Goal: Obtain resource: Obtain resource

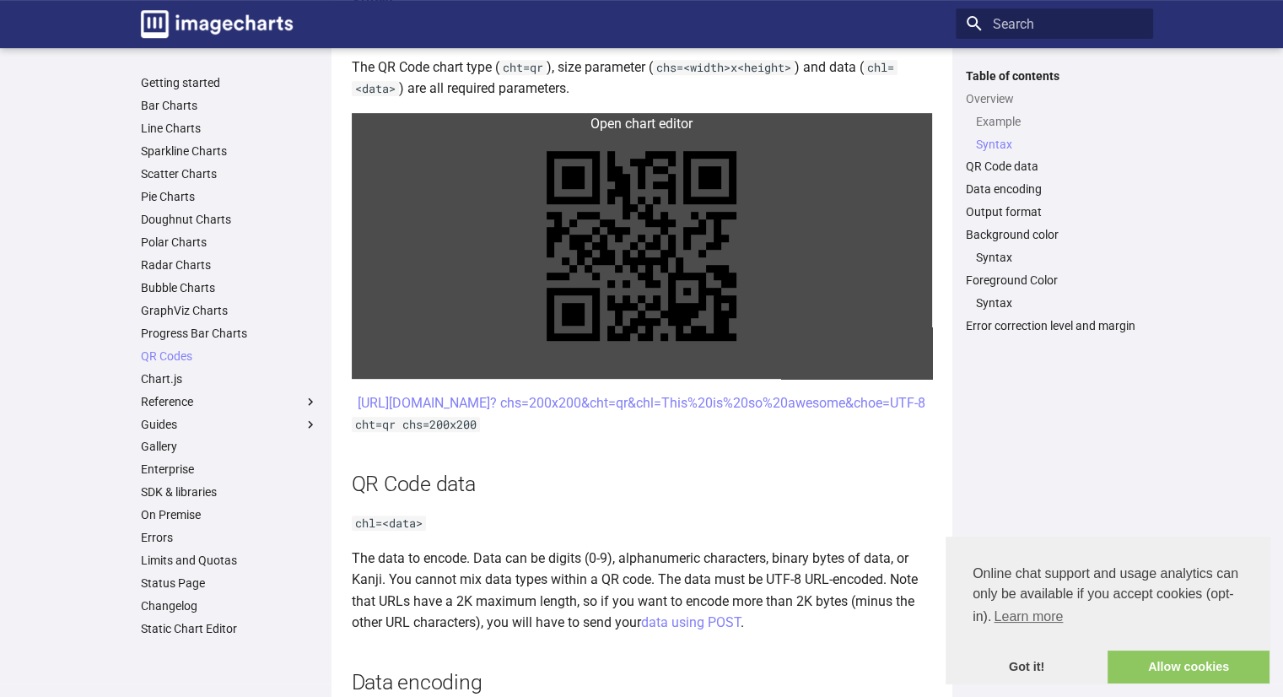
scroll to position [675, 0]
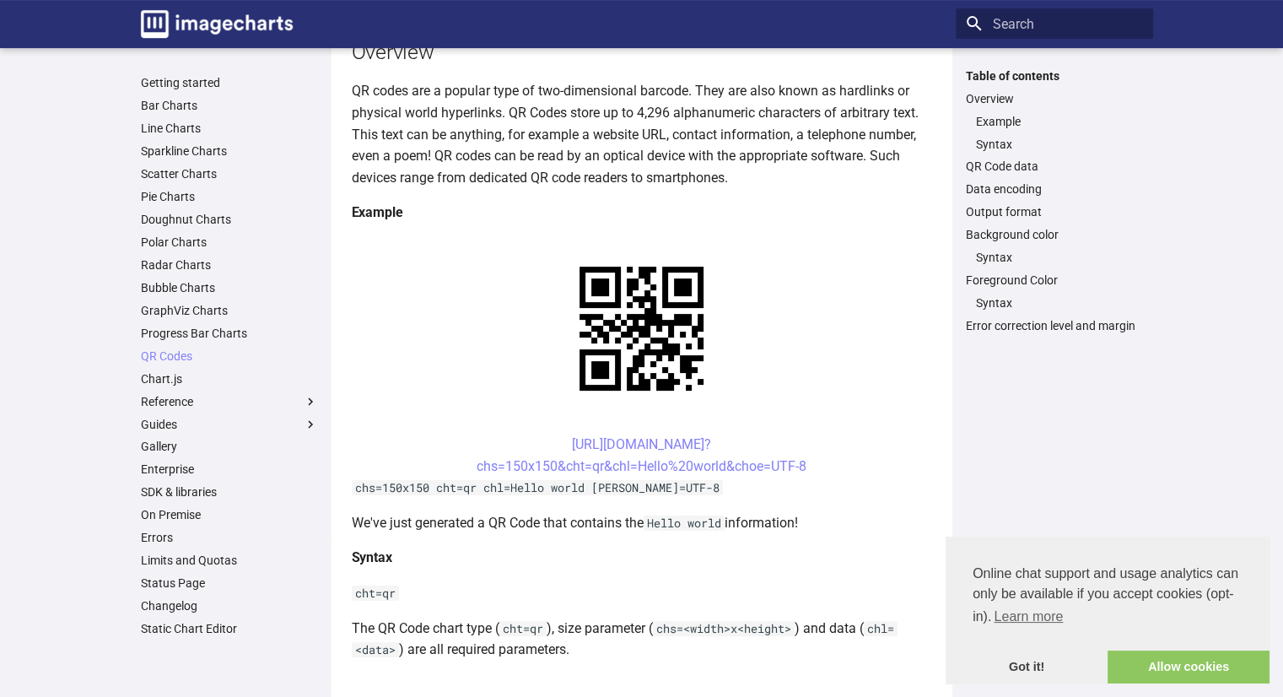
scroll to position [253, 0]
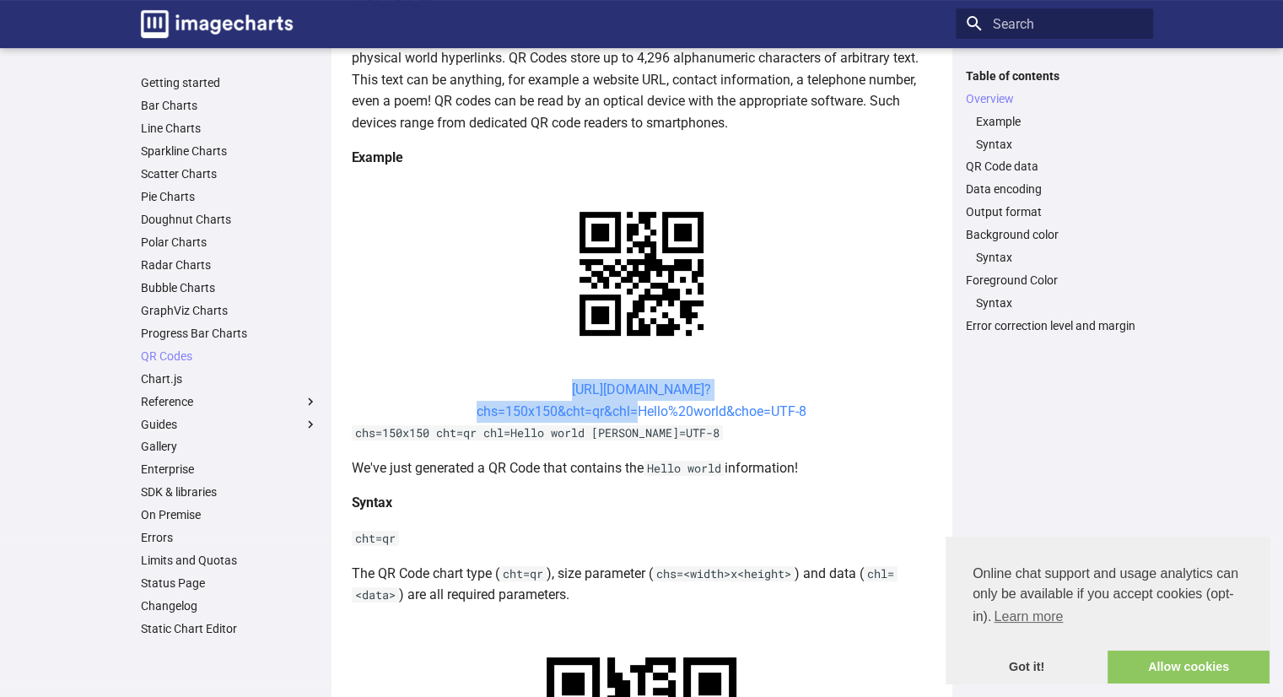
drag, startPoint x: 537, startPoint y: 382, endPoint x: 628, endPoint y: 413, distance: 95.5
click at [628, 413] on center "https://image-charts.com/chart? chs=150x150&cht=qr&chl=Hello%20world&choe=UTF-8" at bounding box center [642, 400] width 580 height 43
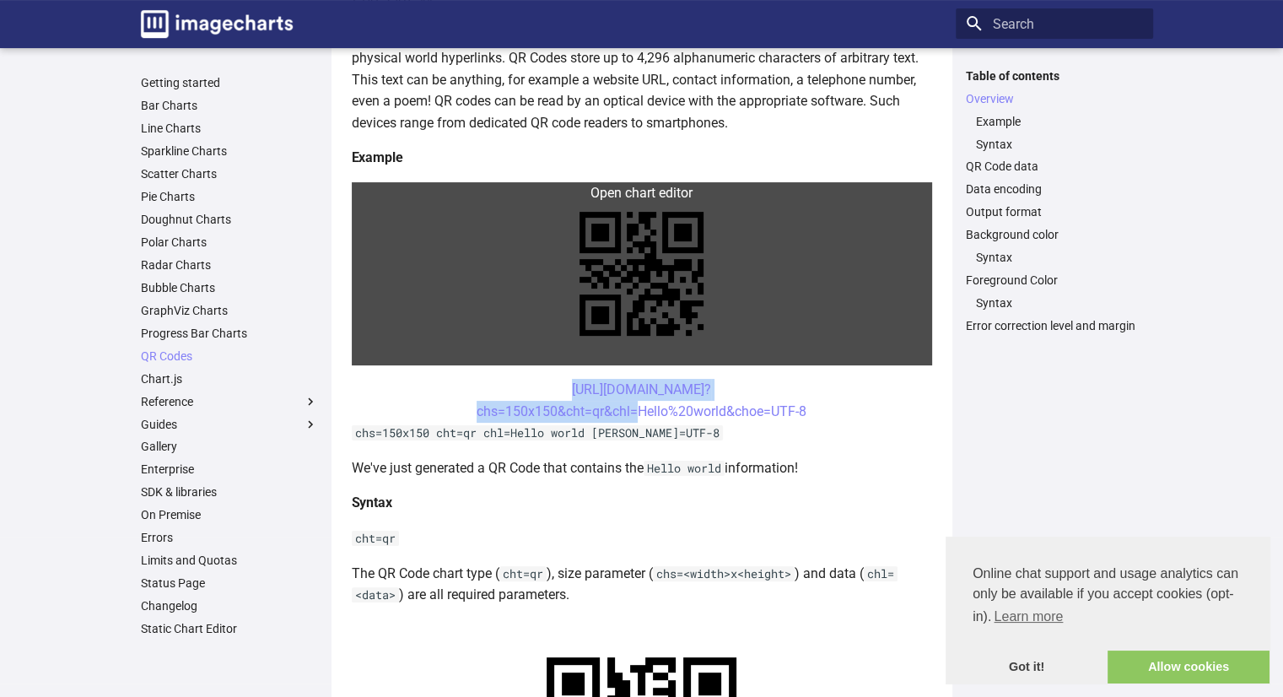
copy link "https://image-charts.com/chart? chs=150x150&cht=qr&chl"
